Goal: Information Seeking & Learning: Understand process/instructions

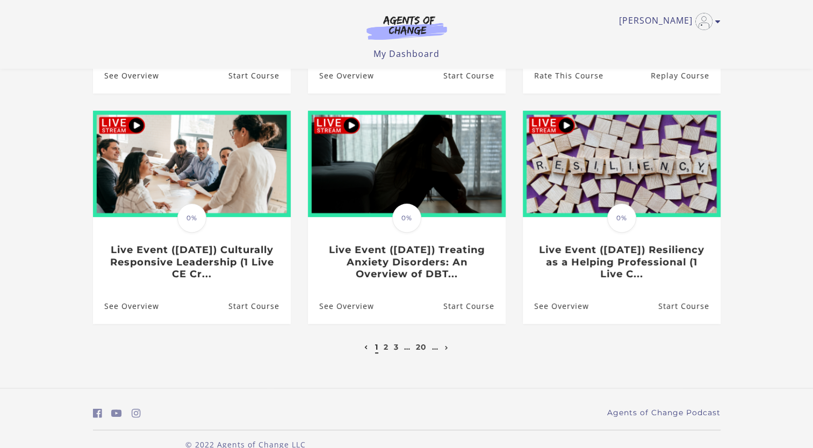
scroll to position [286, 0]
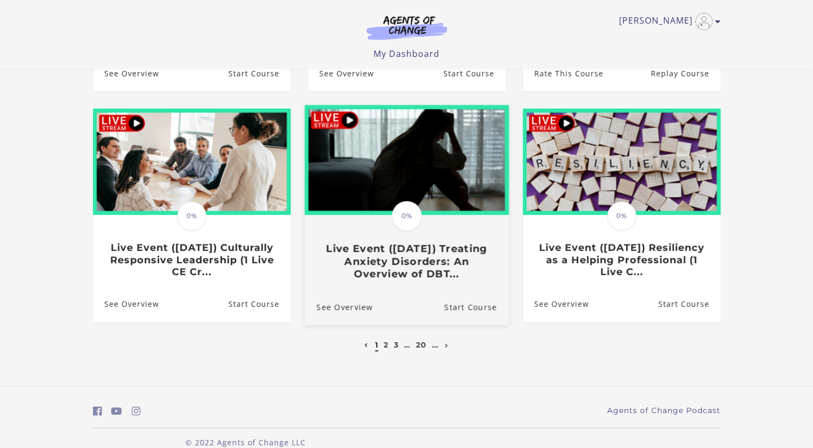
click at [446, 171] on img at bounding box center [406, 160] width 204 height 110
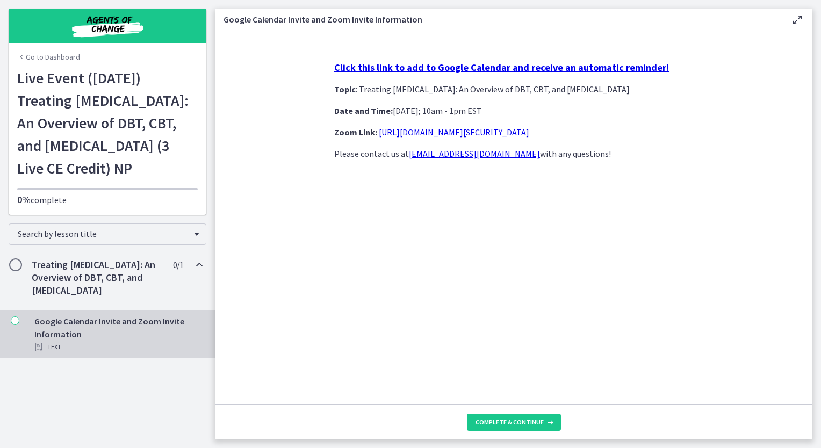
click at [455, 138] on p "Zoom Link: [URL][DOMAIN_NAME][SECURITY_DATA]" at bounding box center [513, 132] width 359 height 13
click at [455, 131] on link "[URL][DOMAIN_NAME][SECURITY_DATA]" at bounding box center [454, 132] width 150 height 11
